Goal: Information Seeking & Learning: Learn about a topic

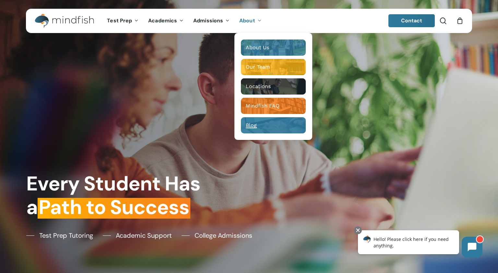
click at [252, 122] on div "Main Menu" at bounding box center [273, 125] width 65 height 16
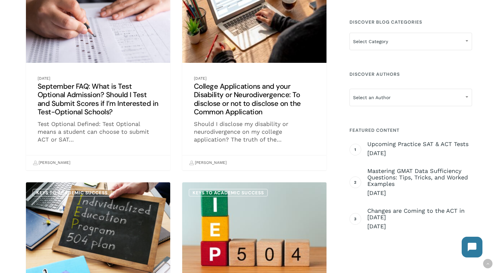
scroll to position [159, 0]
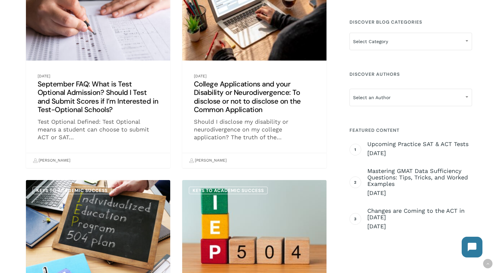
click at [237, 96] on link "College Applications and your Disability or Neurodivergence: To disclose or not…" at bounding box center [254, 66] width 144 height 204
